Goal: Task Accomplishment & Management: Use online tool/utility

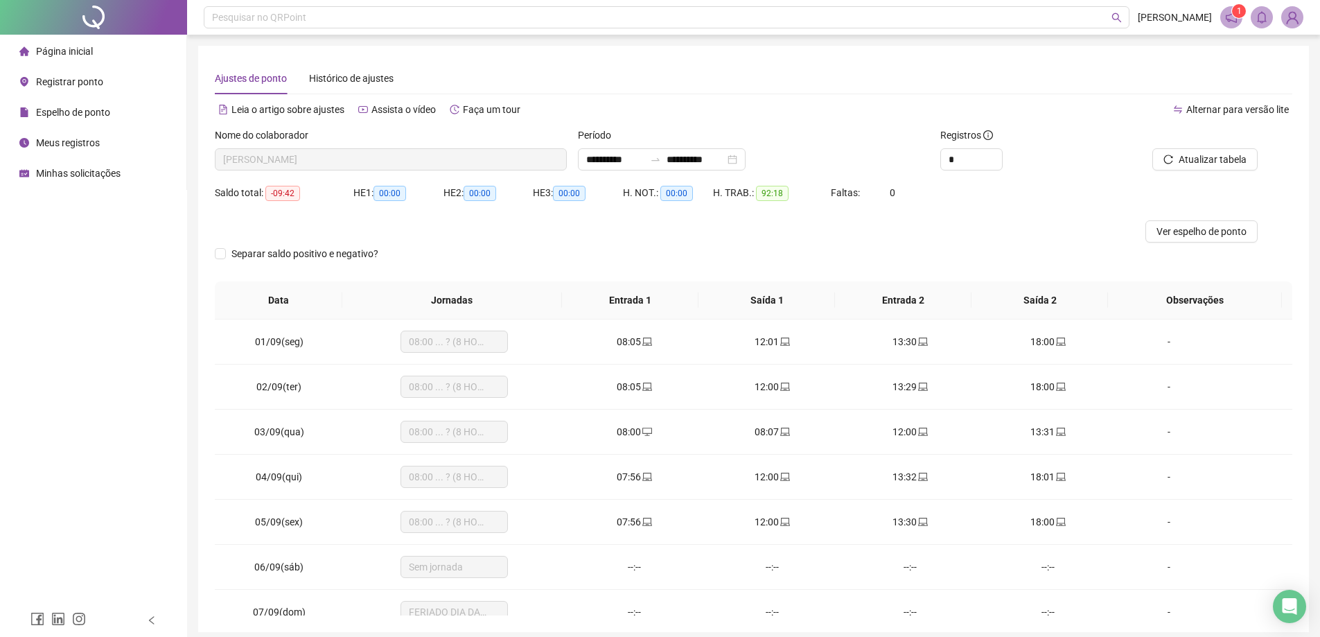
click at [73, 78] on span "Registrar ponto" at bounding box center [69, 81] width 67 height 11
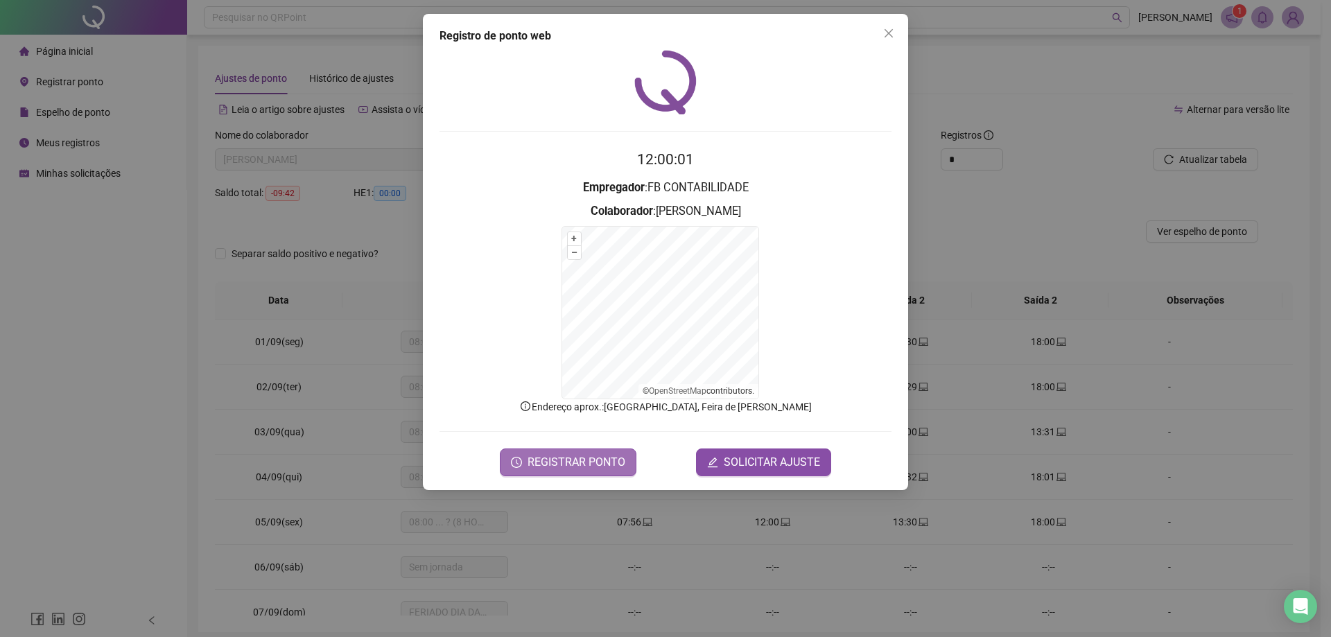
click at [569, 482] on div "Registro de ponto web 12:00:01 Empregador : FB CONTABILIDADE Colaborador : [PER…" at bounding box center [665, 252] width 485 height 476
click at [579, 465] on span "REGISTRAR PONTO" at bounding box center [576, 462] width 98 height 17
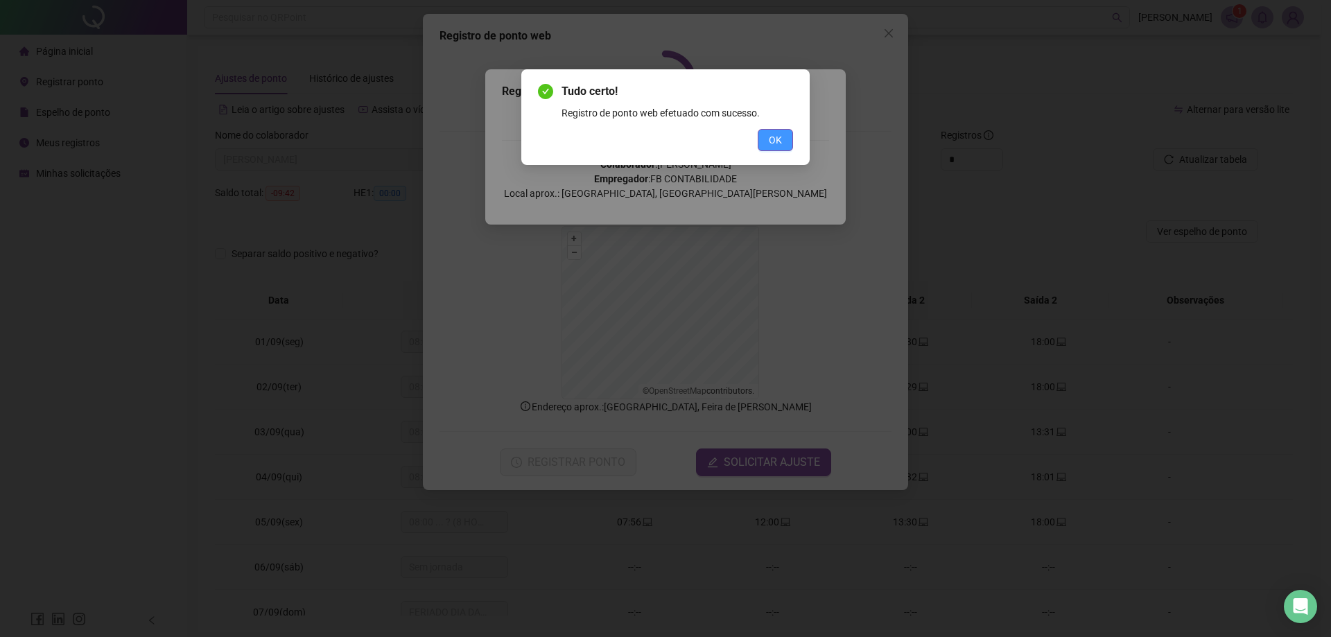
click at [777, 142] on span "OK" at bounding box center [775, 139] width 13 height 15
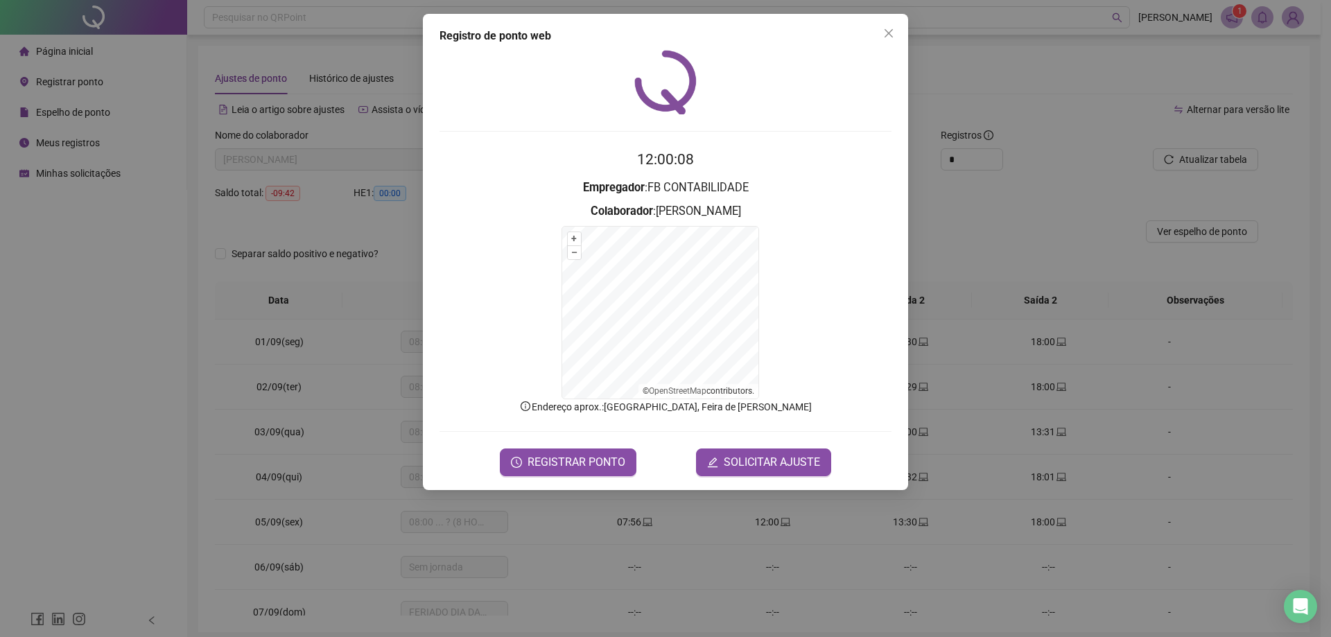
drag, startPoint x: 891, startPoint y: 33, endPoint x: 744, endPoint y: 50, distance: 147.9
click at [891, 34] on icon "close" at bounding box center [888, 33] width 11 height 11
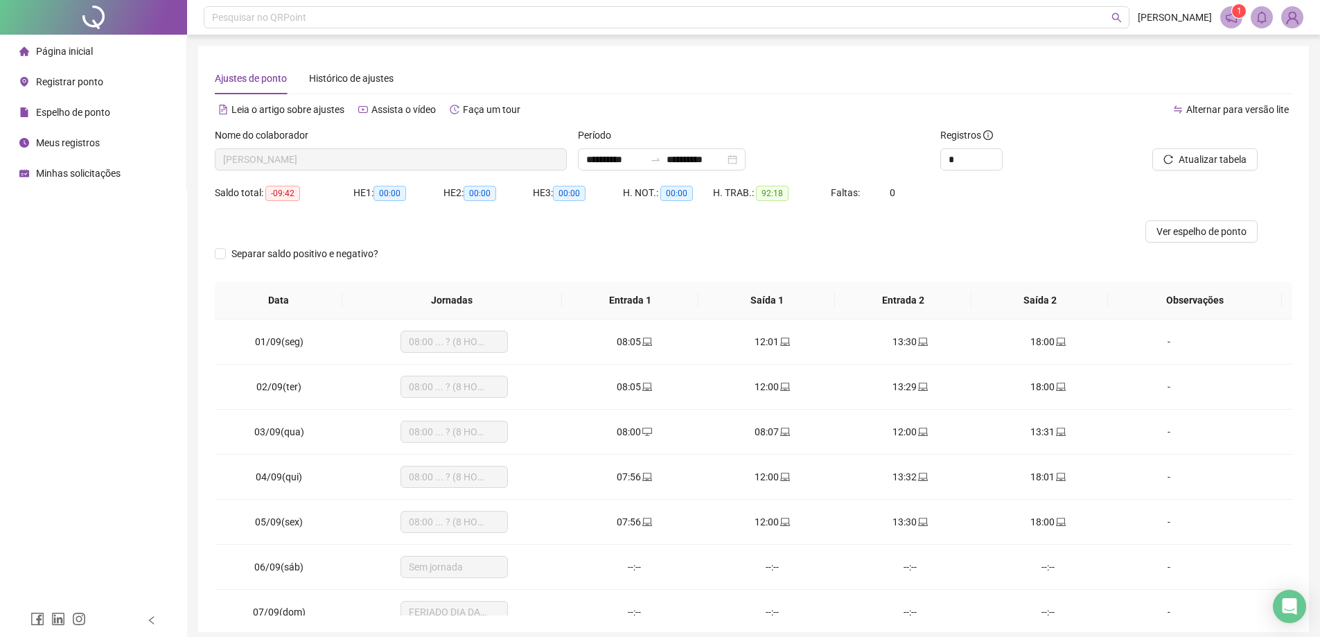
click at [73, 112] on span "Espelho de ponto" at bounding box center [73, 112] width 74 height 11
click at [76, 60] on div "Página inicial" at bounding box center [55, 51] width 73 height 28
